Goal: Find specific page/section: Find specific page/section

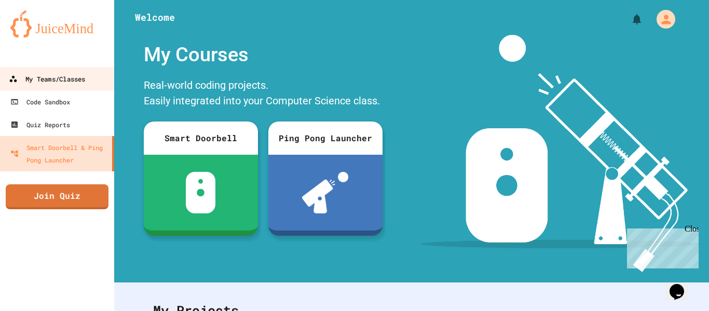
click at [55, 78] on div "My Teams/Classes" at bounding box center [47, 79] width 76 height 13
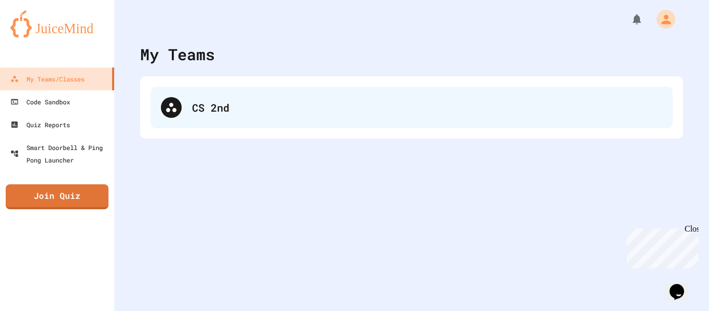
click at [283, 92] on div "CS 2nd" at bounding box center [412, 108] width 522 height 42
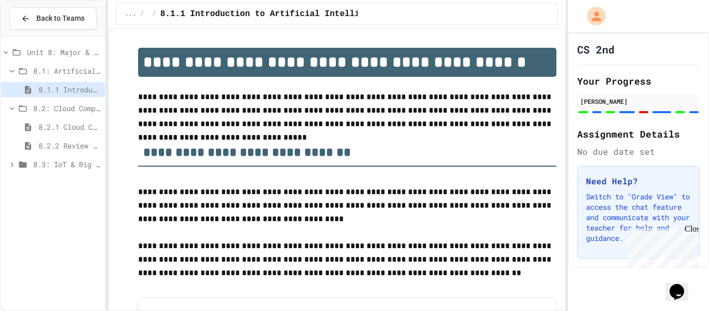
click at [74, 145] on span "8.2.2 Review - Cloud Computing" at bounding box center [69, 145] width 62 height 11
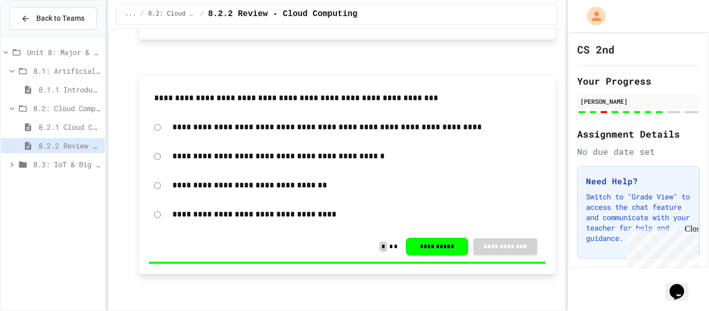
scroll to position [1012, 0]
